Goal: Task Accomplishment & Management: Use online tool/utility

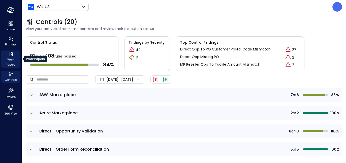
click at [9, 60] on span "Work Papers" at bounding box center [10, 62] width 15 height 10
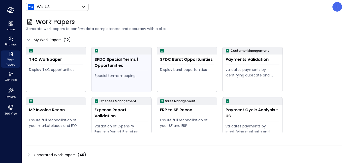
click at [119, 66] on div "SFDC Special Terms | Opportunities" at bounding box center [121, 62] width 54 height 12
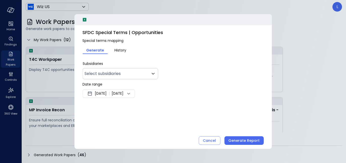
type input "**"
click at [121, 73] on body "Home Findings Work Papers Controls Explore 360 View Wiz US ****** ​ L Work Pape…" at bounding box center [173, 81] width 346 height 163
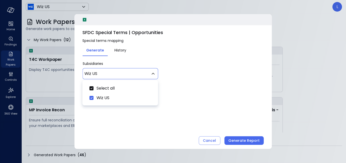
click at [121, 73] on div at bounding box center [173, 81] width 346 height 163
click at [123, 95] on span "[DATE]" at bounding box center [118, 93] width 12 height 6
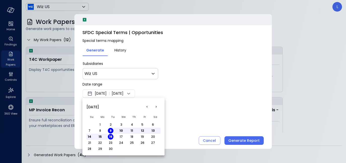
click at [145, 106] on button "<" at bounding box center [146, 106] width 9 height 9
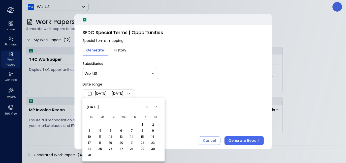
click at [145, 106] on button "<" at bounding box center [146, 106] width 9 height 9
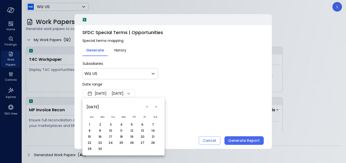
click at [145, 106] on button "<" at bounding box center [146, 106] width 9 height 9
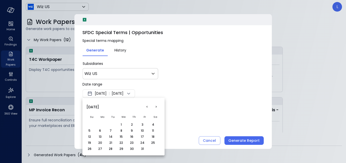
click at [122, 124] on button "1" at bounding box center [121, 125] width 6 height 6
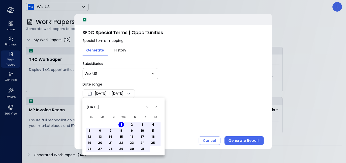
click at [165, 87] on div at bounding box center [173, 81] width 346 height 163
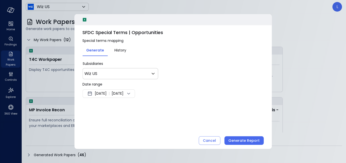
click at [131, 96] on icon at bounding box center [128, 93] width 6 height 6
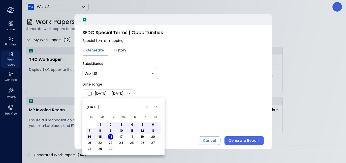
click at [157, 105] on button ">" at bounding box center [155, 106] width 9 height 9
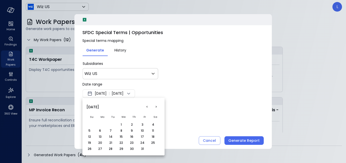
click at [157, 105] on button ">" at bounding box center [155, 106] width 9 height 9
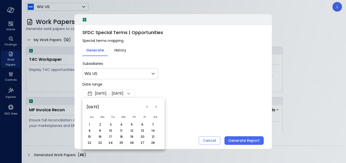
click at [147, 106] on button "<" at bounding box center [146, 106] width 9 height 9
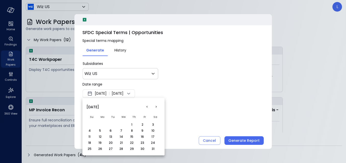
click at [147, 106] on button "<" at bounding box center [146, 106] width 9 height 9
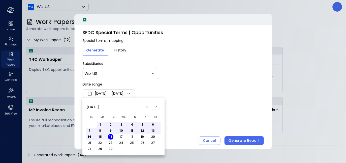
click at [111, 136] on button "16" at bounding box center [111, 137] width 6 height 6
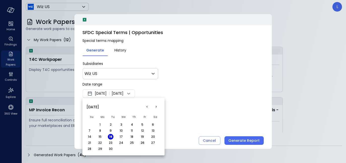
click at [235, 138] on div at bounding box center [173, 81] width 346 height 163
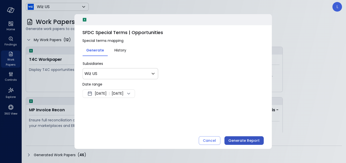
click at [235, 139] on div "Generate Report" at bounding box center [243, 140] width 31 height 6
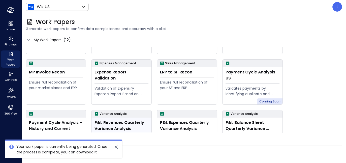
scroll to position [60, 0]
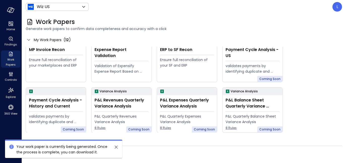
click at [116, 147] on icon "close" at bounding box center [116, 146] width 3 height 3
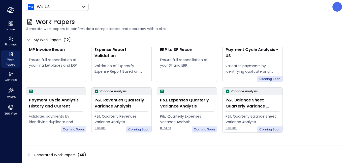
click at [84, 152] on div "( 46 )" at bounding box center [82, 155] width 9 height 6
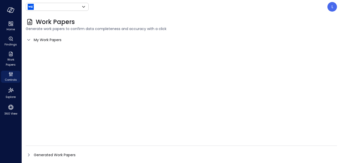
type input "******"
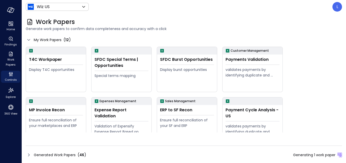
click at [82, 154] on span "46" at bounding box center [81, 154] width 5 height 5
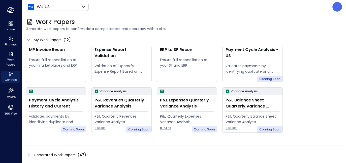
click at [86, 155] on div "Generated Work Papers ( 47 )" at bounding box center [184, 155] width 316 height 8
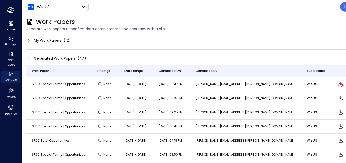
click at [31, 40] on icon at bounding box center [29, 40] width 6 height 6
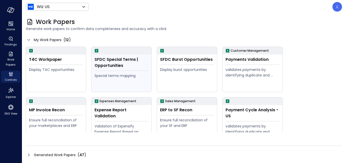
click at [114, 64] on div "SFDC Special Terms | Opportunities" at bounding box center [121, 62] width 54 height 12
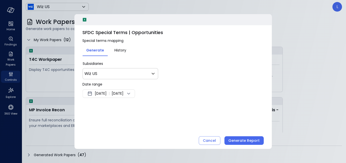
click at [123, 94] on span "[DATE]" at bounding box center [118, 93] width 12 height 6
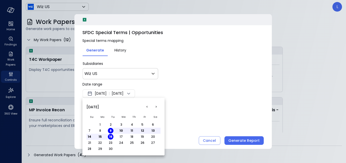
drag, startPoint x: 146, startPoint y: 106, endPoint x: 146, endPoint y: 103, distance: 3.0
click at [146, 104] on button "<" at bounding box center [146, 106] width 9 height 9
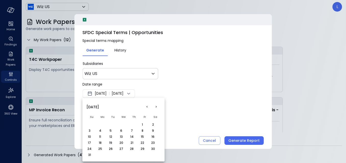
click at [146, 103] on button "<" at bounding box center [146, 106] width 9 height 9
click at [146, 106] on button "<" at bounding box center [146, 106] width 9 height 9
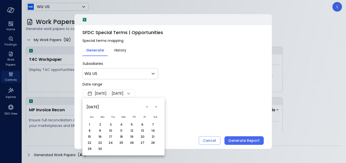
click at [146, 107] on button "<" at bounding box center [146, 106] width 9 height 9
click at [146, 106] on button "<" at bounding box center [146, 106] width 9 height 9
click at [146, 110] on button "<" at bounding box center [146, 106] width 9 height 9
click at [145, 114] on th "Fr" at bounding box center [144, 116] width 11 height 9
click at [147, 108] on button "<" at bounding box center [146, 106] width 9 height 9
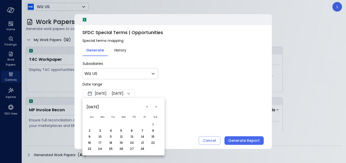
click at [147, 106] on button "<" at bounding box center [146, 106] width 9 height 9
click at [120, 124] on button "1" at bounding box center [121, 125] width 6 height 6
click at [144, 146] on td "31" at bounding box center [144, 148] width 11 height 6
drag, startPoint x: 144, startPoint y: 146, endPoint x: 144, endPoint y: 143, distance: 2.5
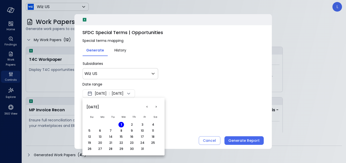
click at [144, 145] on td "31" at bounding box center [144, 148] width 11 height 6
click at [159, 109] on button ">" at bounding box center [155, 106] width 9 height 9
click at [158, 106] on button ">" at bounding box center [155, 106] width 9 height 9
click at [157, 106] on button ">" at bounding box center [155, 106] width 9 height 9
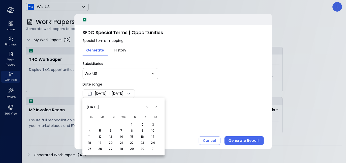
click at [157, 106] on button ">" at bounding box center [155, 106] width 9 height 9
click at [156, 109] on button ">" at bounding box center [155, 106] width 9 height 9
click at [156, 106] on button ">" at bounding box center [155, 106] width 9 height 9
click at [157, 107] on button ">" at bounding box center [155, 106] width 9 height 9
click at [111, 138] on button "16" at bounding box center [111, 137] width 6 height 6
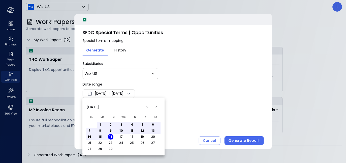
click at [111, 137] on button "16" at bounding box center [111, 137] width 6 height 6
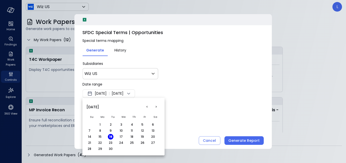
click at [179, 97] on div at bounding box center [173, 81] width 346 height 163
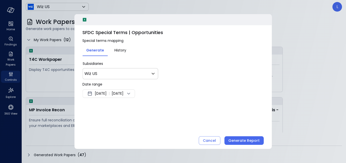
click at [106, 93] on span "[DATE]" at bounding box center [101, 93] width 12 height 6
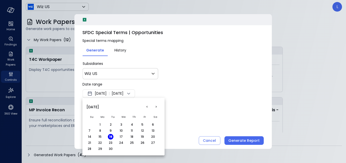
drag, startPoint x: 167, startPoint y: 82, endPoint x: 166, endPoint y: 79, distance: 2.8
click at [167, 82] on div at bounding box center [173, 81] width 346 height 163
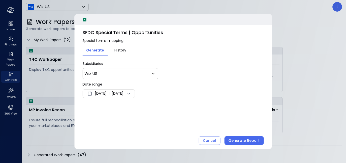
click at [208, 140] on div "Cancel" at bounding box center [209, 140] width 13 height 6
